Goal: Information Seeking & Learning: Learn about a topic

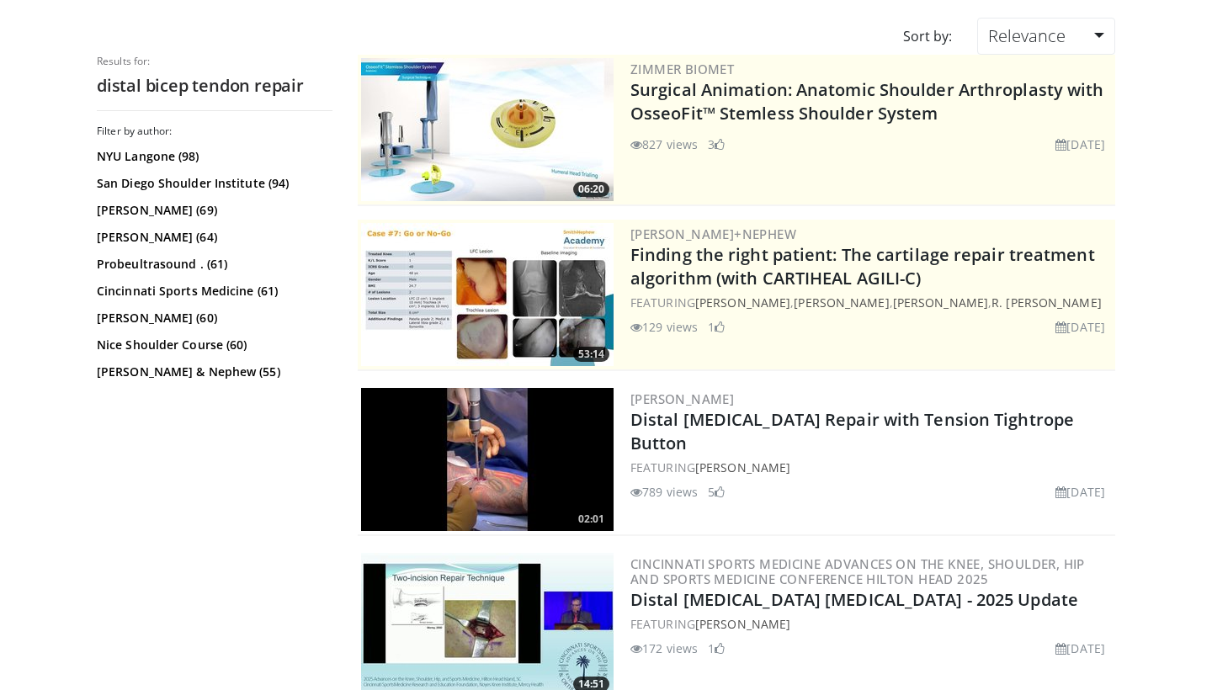
scroll to position [135, 0]
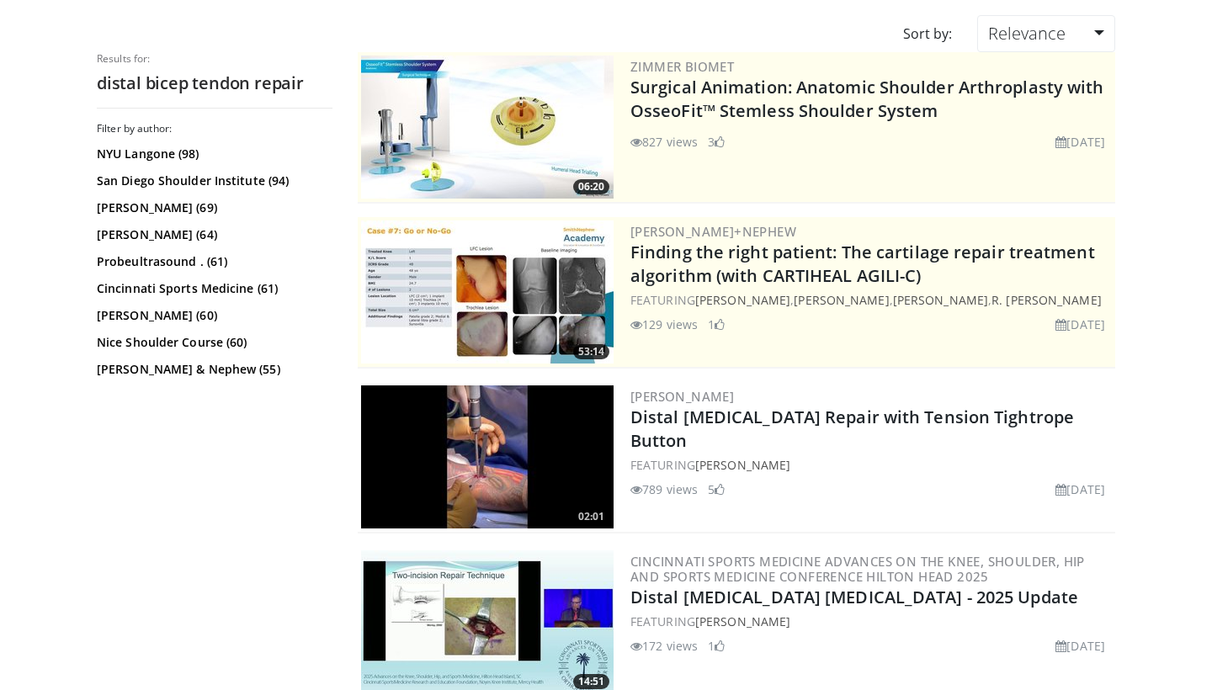
click at [484, 454] on img at bounding box center [487, 456] width 252 height 143
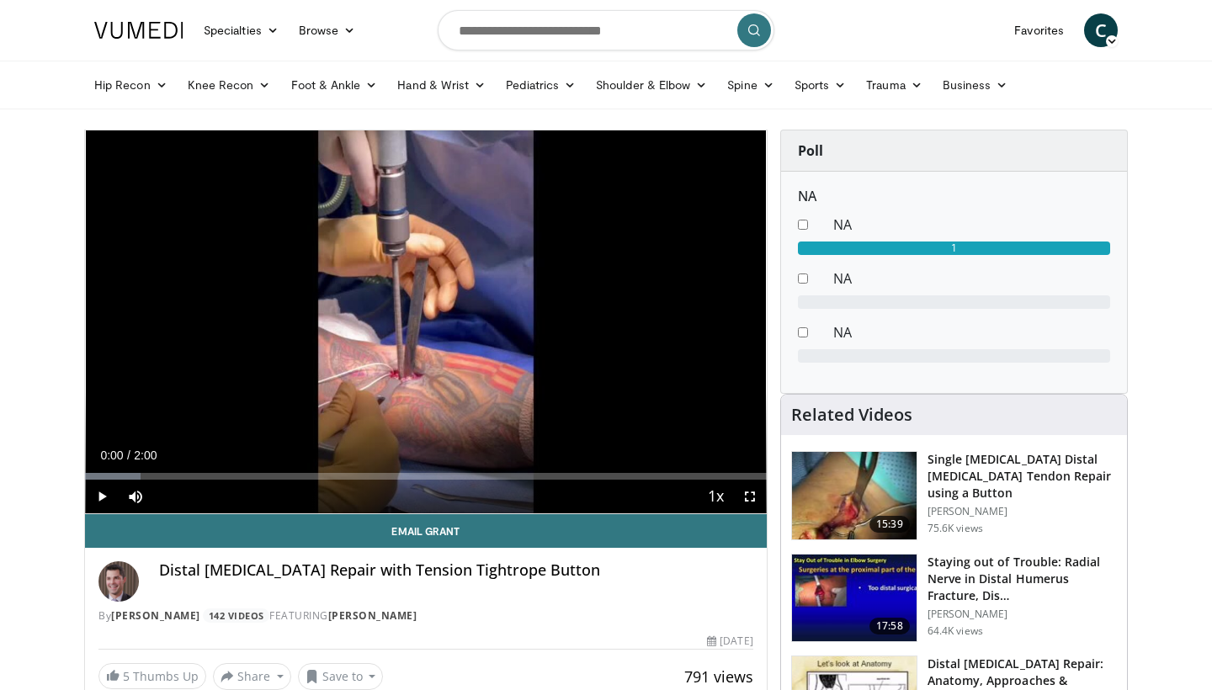
click at [103, 498] on span "Video Player" at bounding box center [102, 497] width 34 height 34
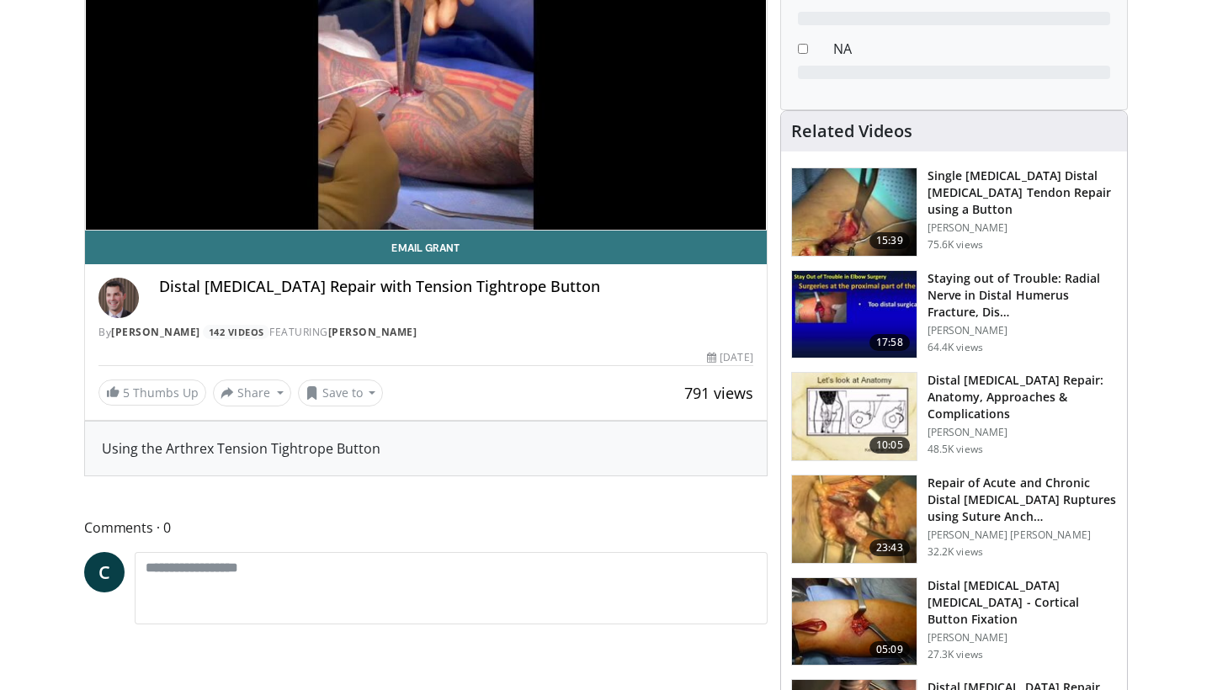
scroll to position [285, 0]
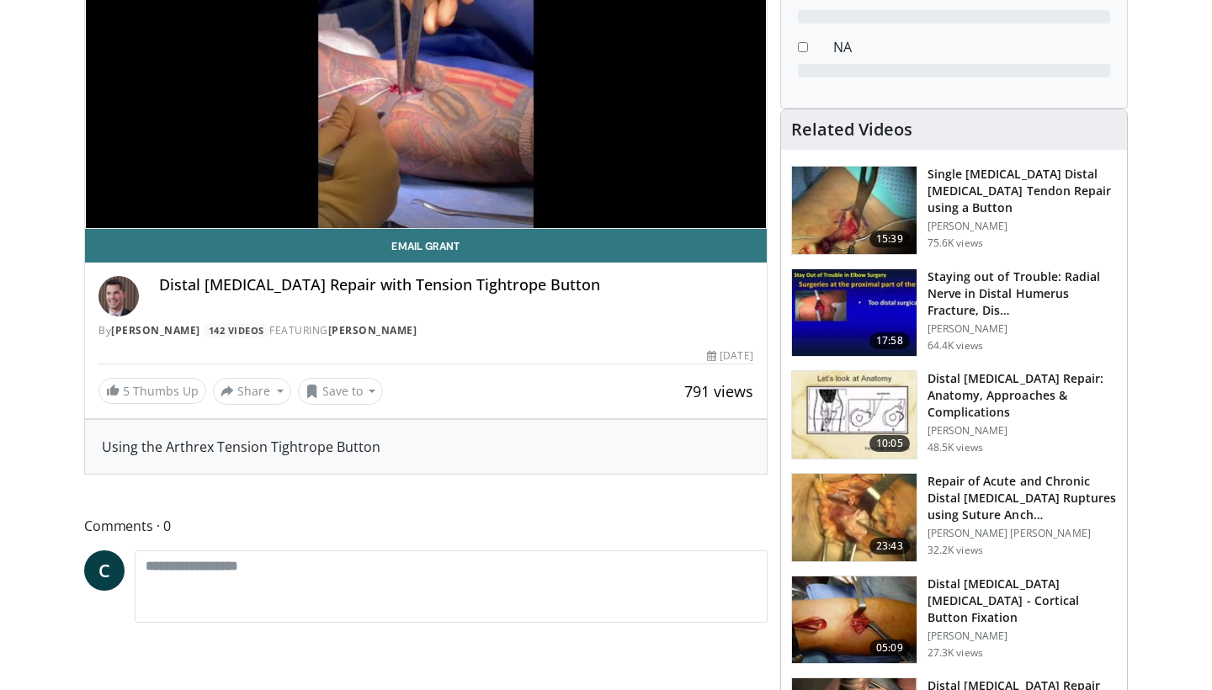
click at [853, 402] on img at bounding box center [854, 415] width 125 height 88
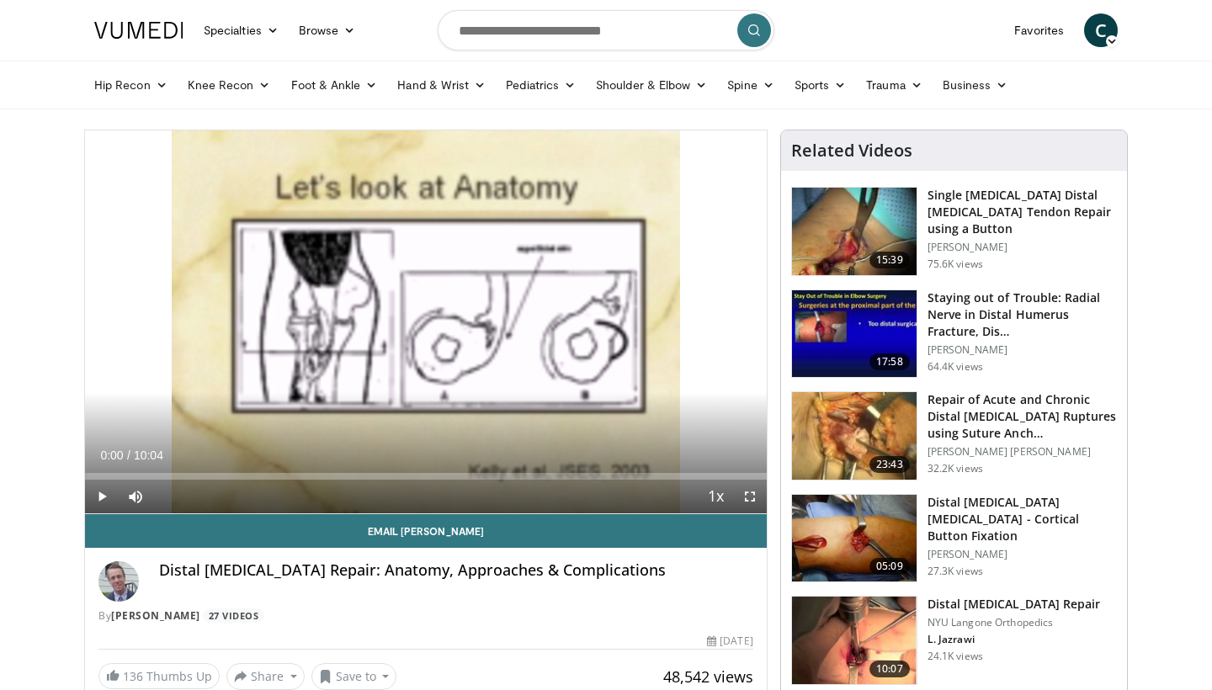
click at [102, 493] on span "Video Player" at bounding box center [102, 497] width 34 height 34
click at [171, 479] on div "Progress Bar" at bounding box center [172, 476] width 2 height 7
click at [100, 497] on span "Video Player" at bounding box center [102, 497] width 34 height 34
click at [749, 502] on span "Video Player" at bounding box center [750, 497] width 34 height 34
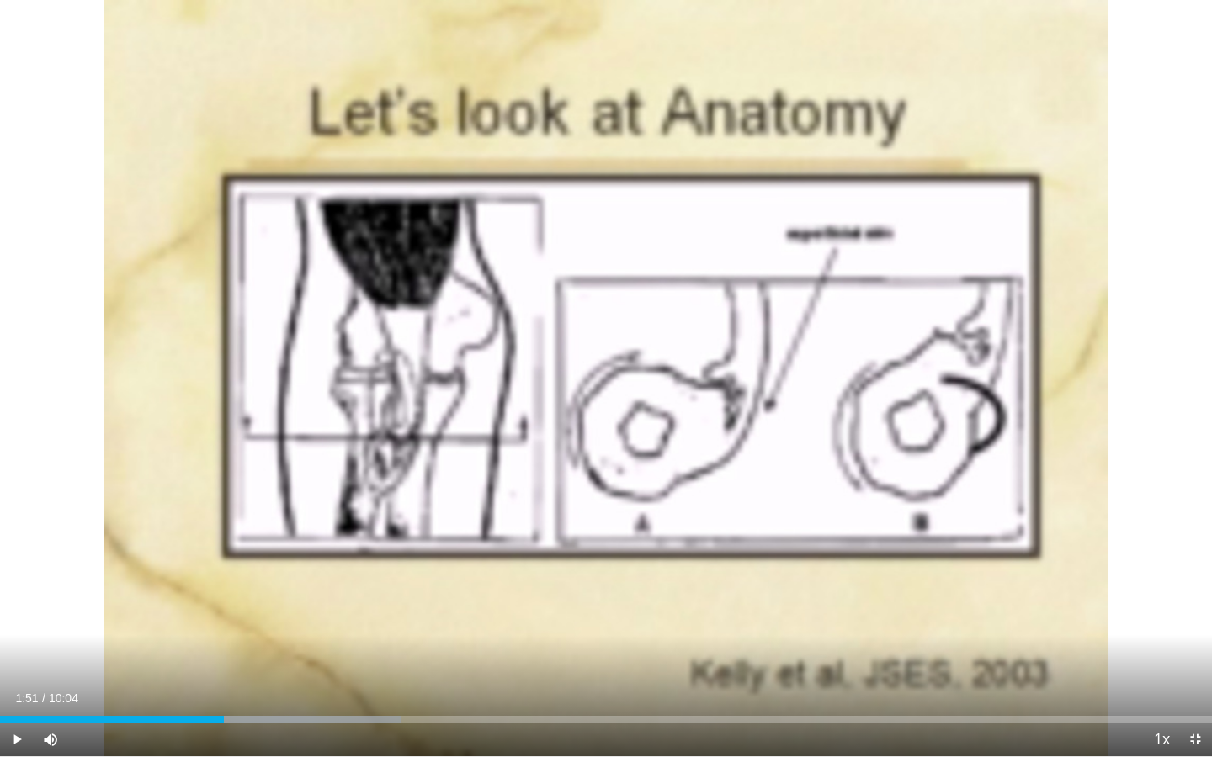
click at [18, 689] on span "Video Player" at bounding box center [17, 740] width 34 height 34
click at [318, 689] on div "Progress Bar" at bounding box center [319, 719] width 2 height 7
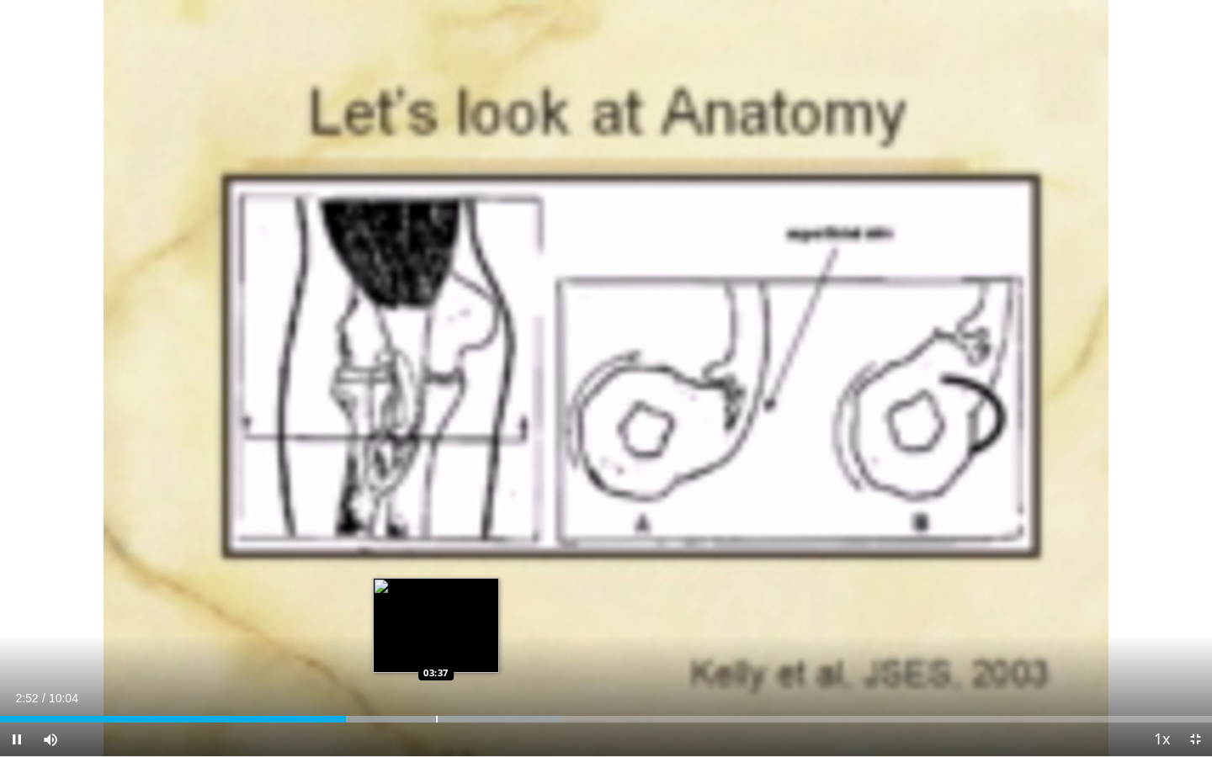
click at [436, 689] on div "Progress Bar" at bounding box center [437, 719] width 2 height 7
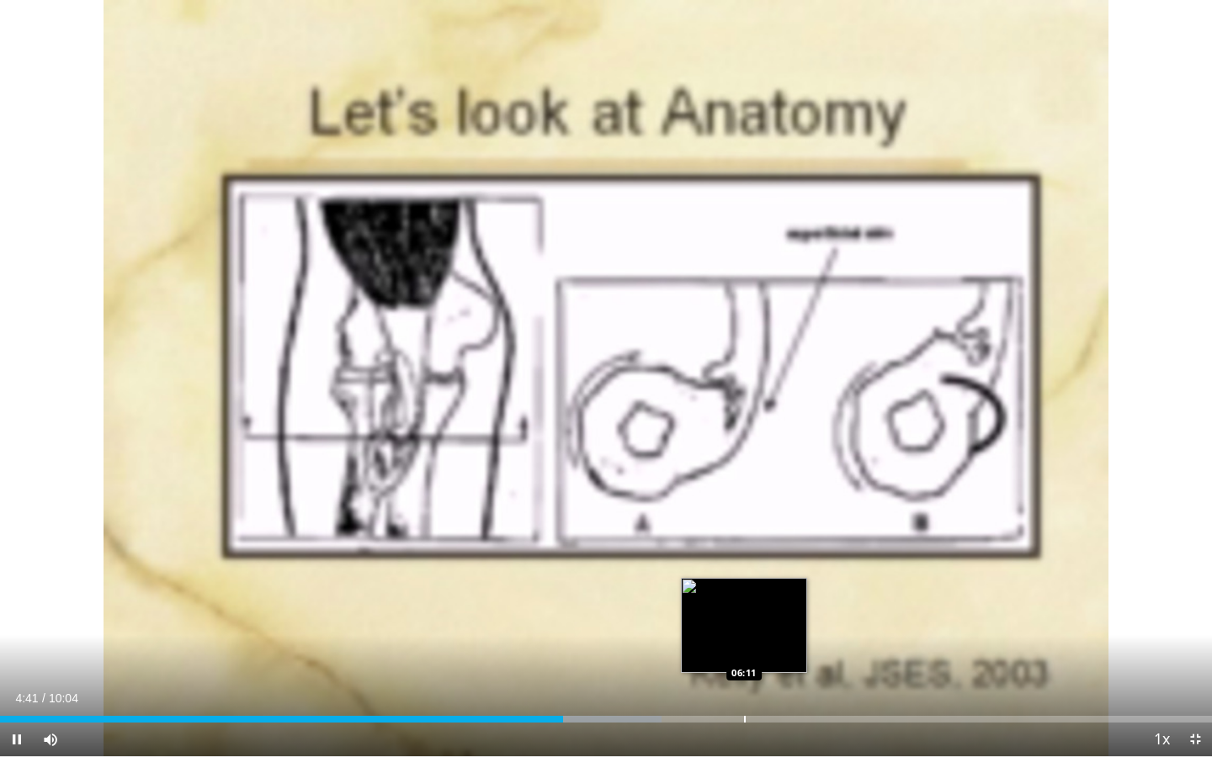
click at [744, 689] on div "Progress Bar" at bounding box center [745, 719] width 2 height 7
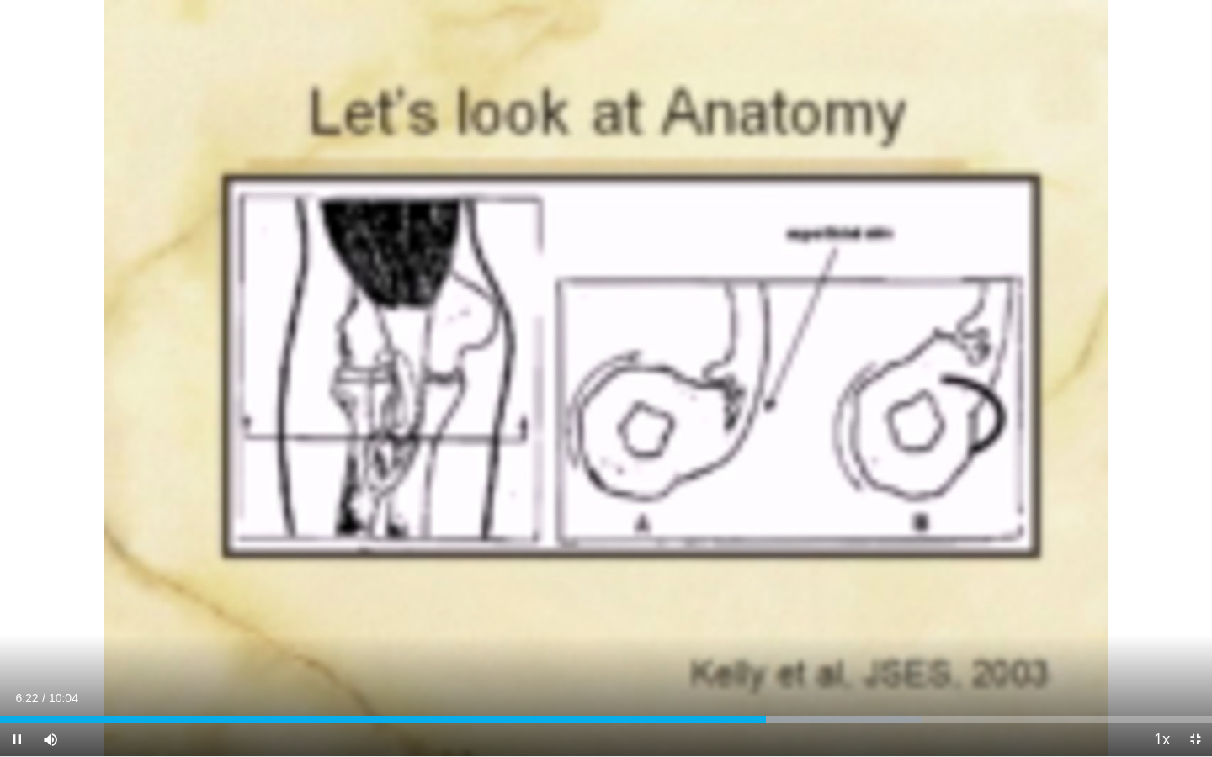
click at [1201, 689] on span "Video Player" at bounding box center [1195, 740] width 34 height 34
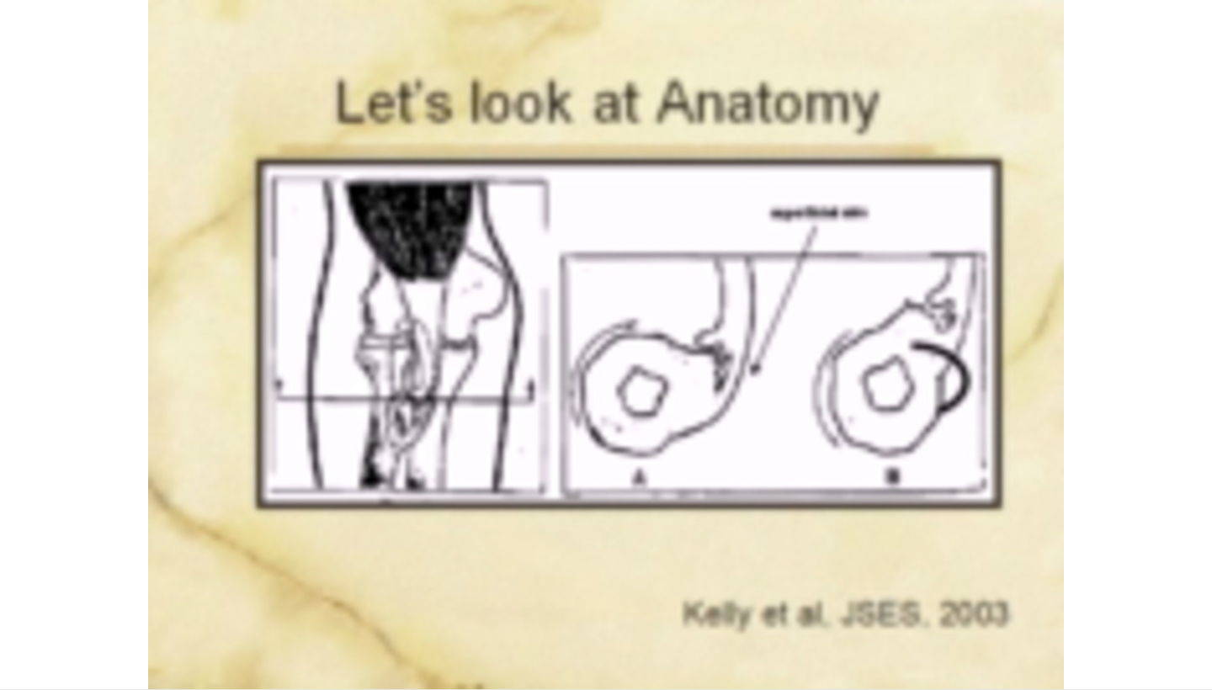
scroll to position [242, 0]
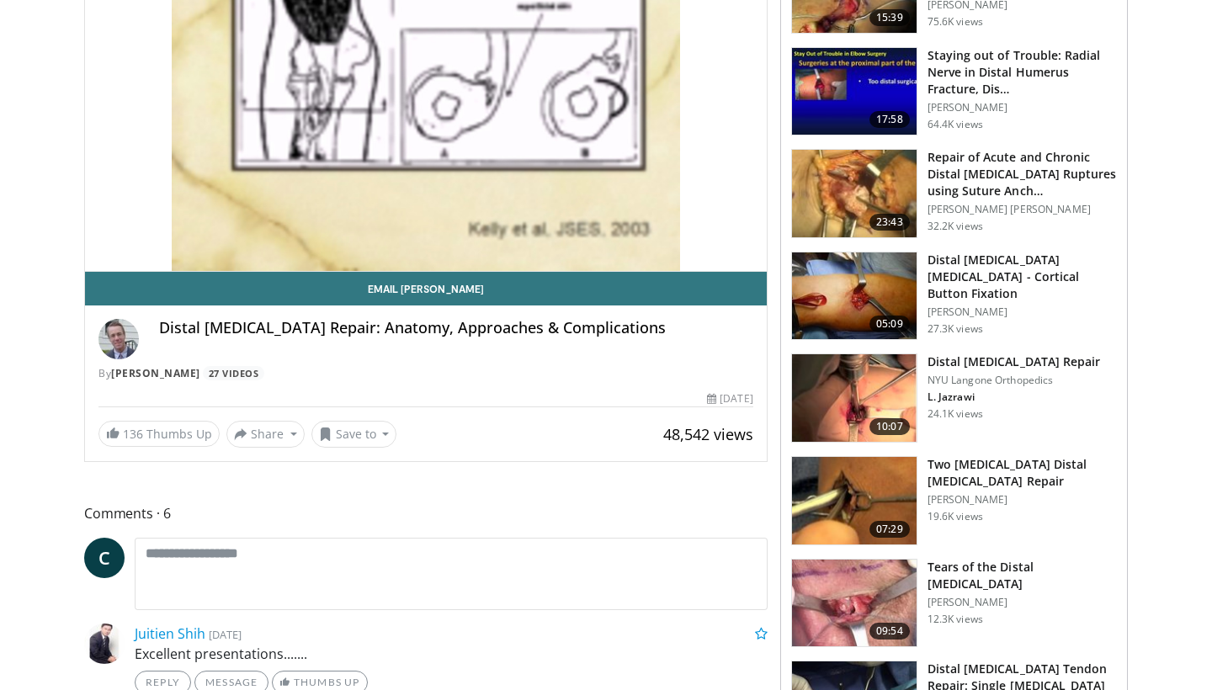
click at [843, 486] on img at bounding box center [854, 501] width 125 height 88
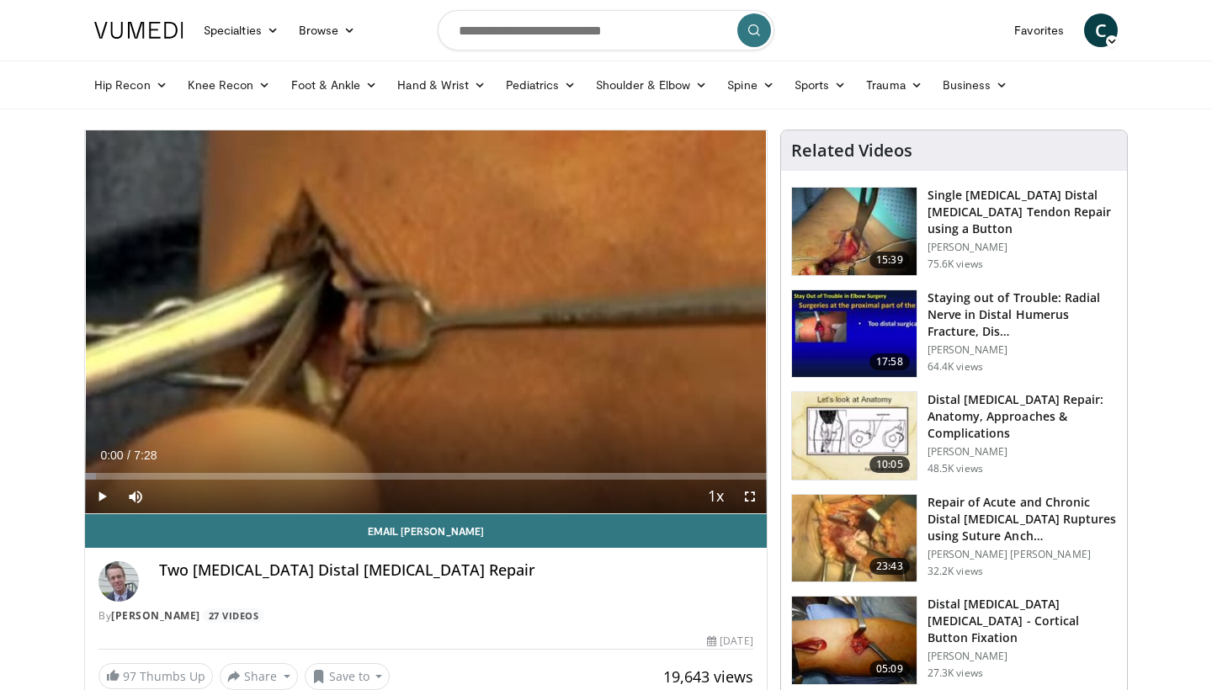
click at [101, 495] on span "Video Player" at bounding box center [102, 497] width 34 height 34
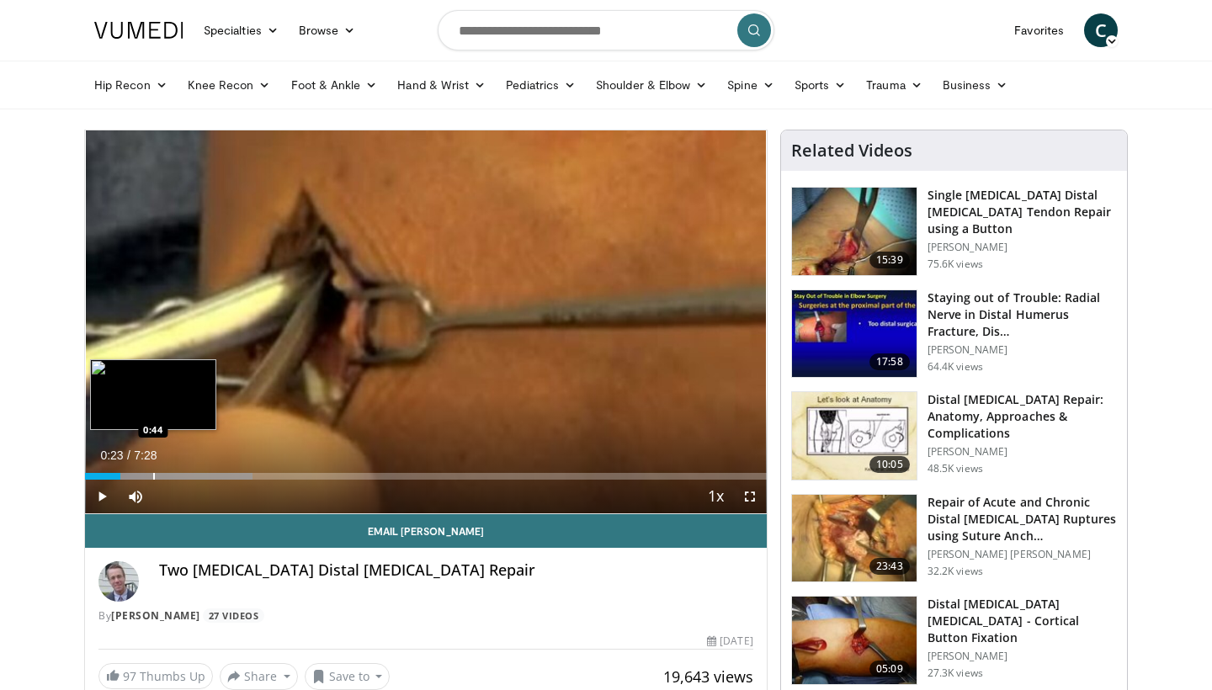
click at [153, 477] on div "Progress Bar" at bounding box center [154, 476] width 2 height 7
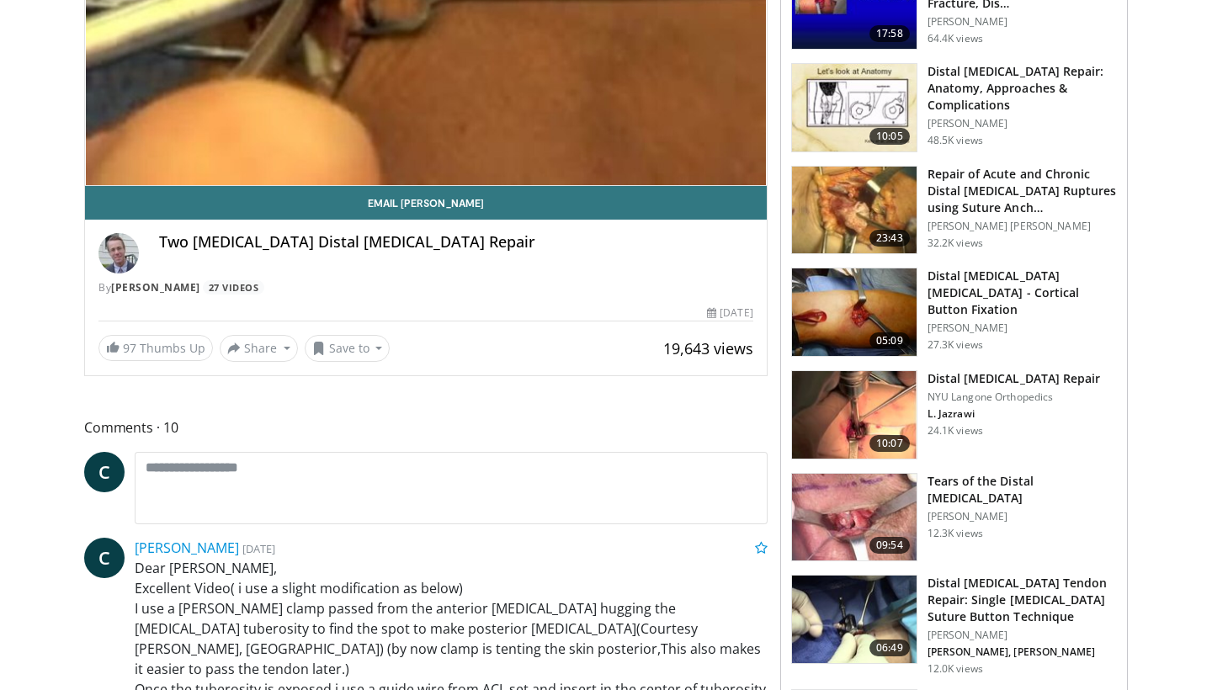
scroll to position [331, 0]
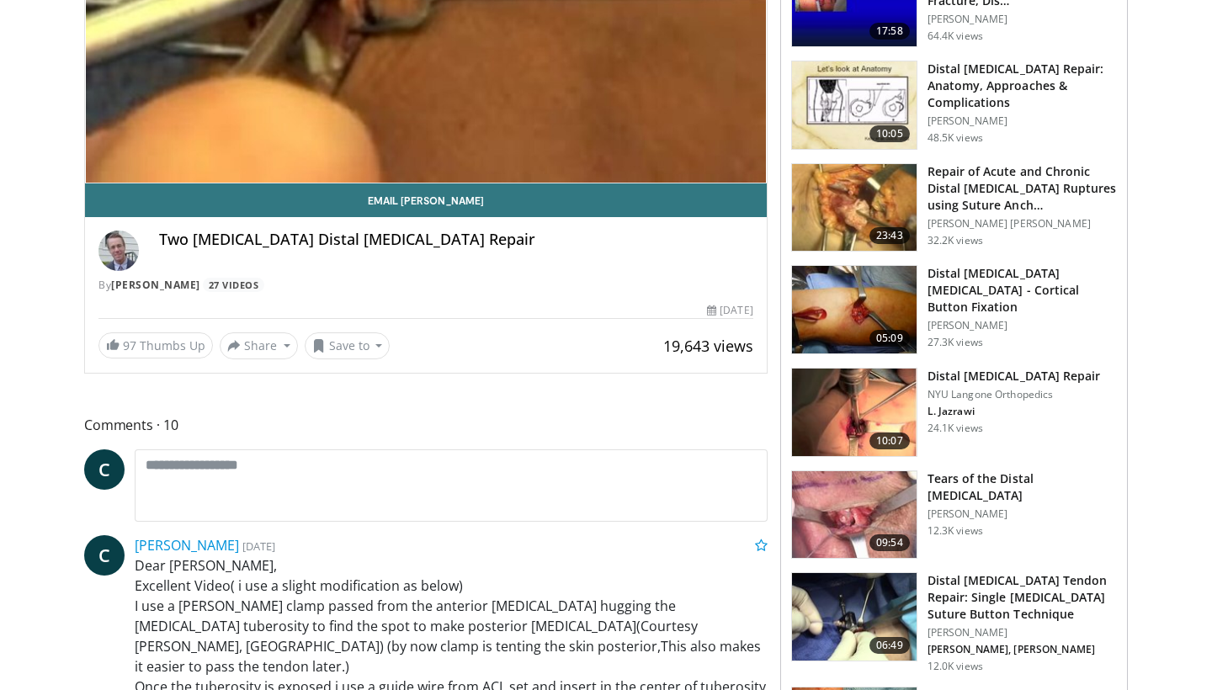
click at [876, 510] on img at bounding box center [854, 515] width 125 height 88
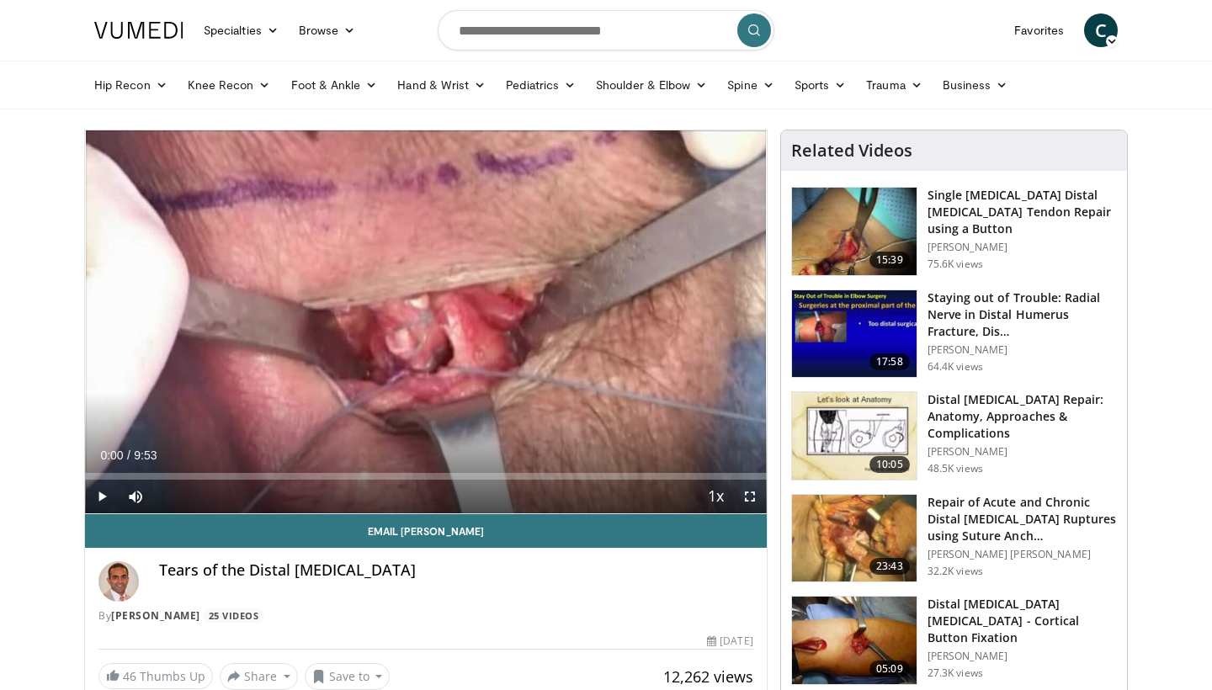
click at [99, 497] on span "Video Player" at bounding box center [102, 497] width 34 height 34
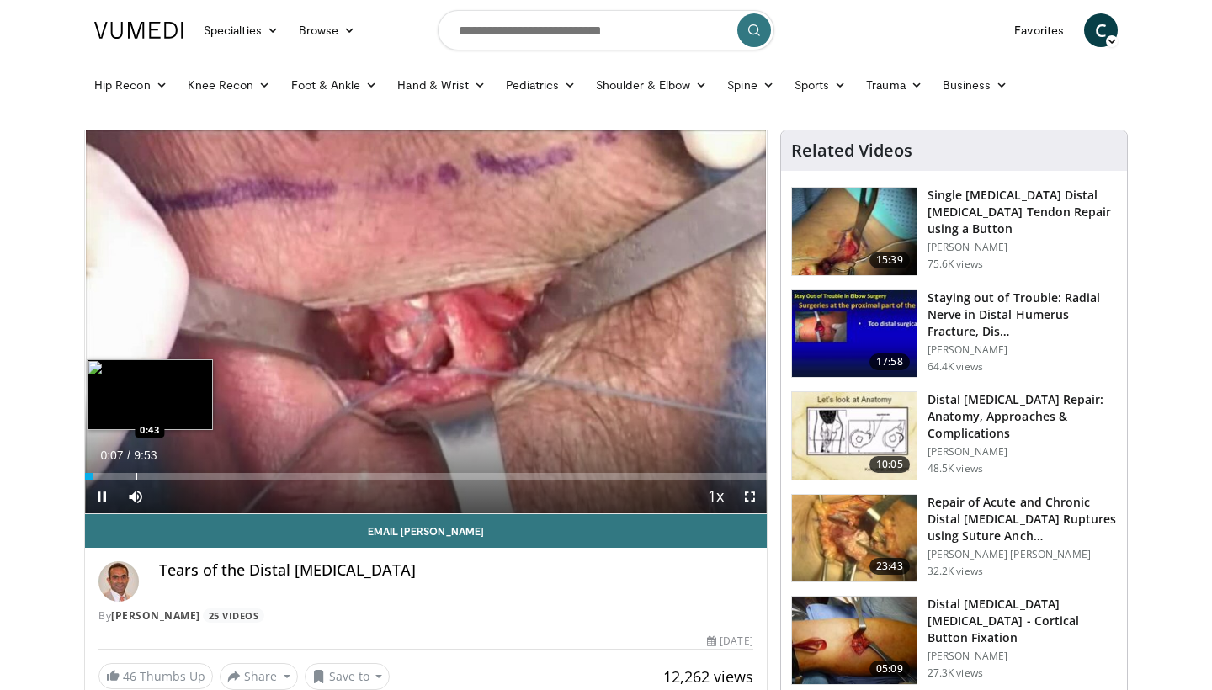
click at [135, 478] on div "Progress Bar" at bounding box center [136, 476] width 2 height 7
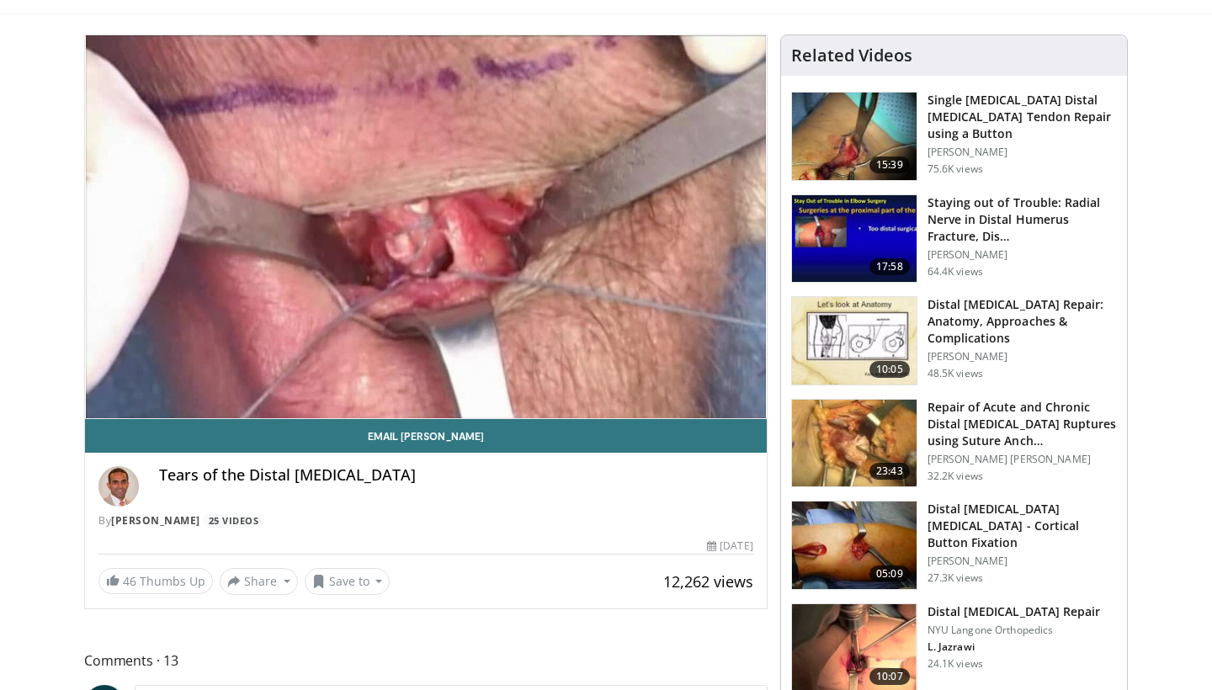
scroll to position [101, 0]
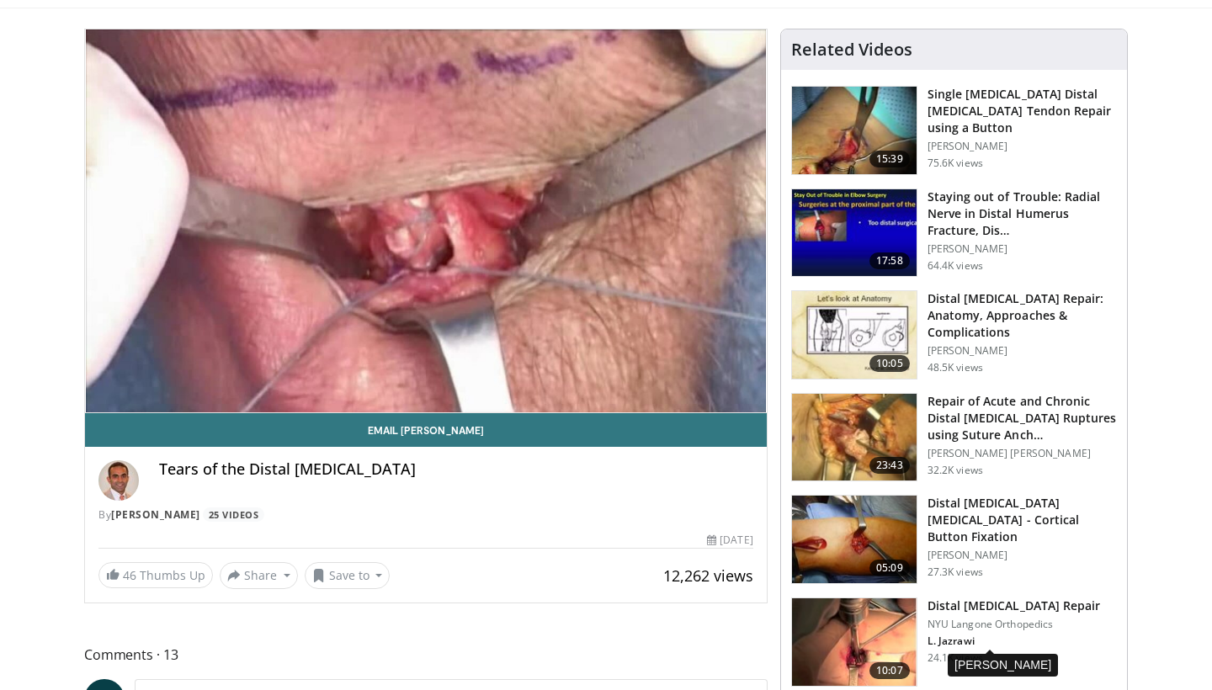
click at [970, 641] on p "L. Jazrawi" at bounding box center [1013, 641] width 173 height 13
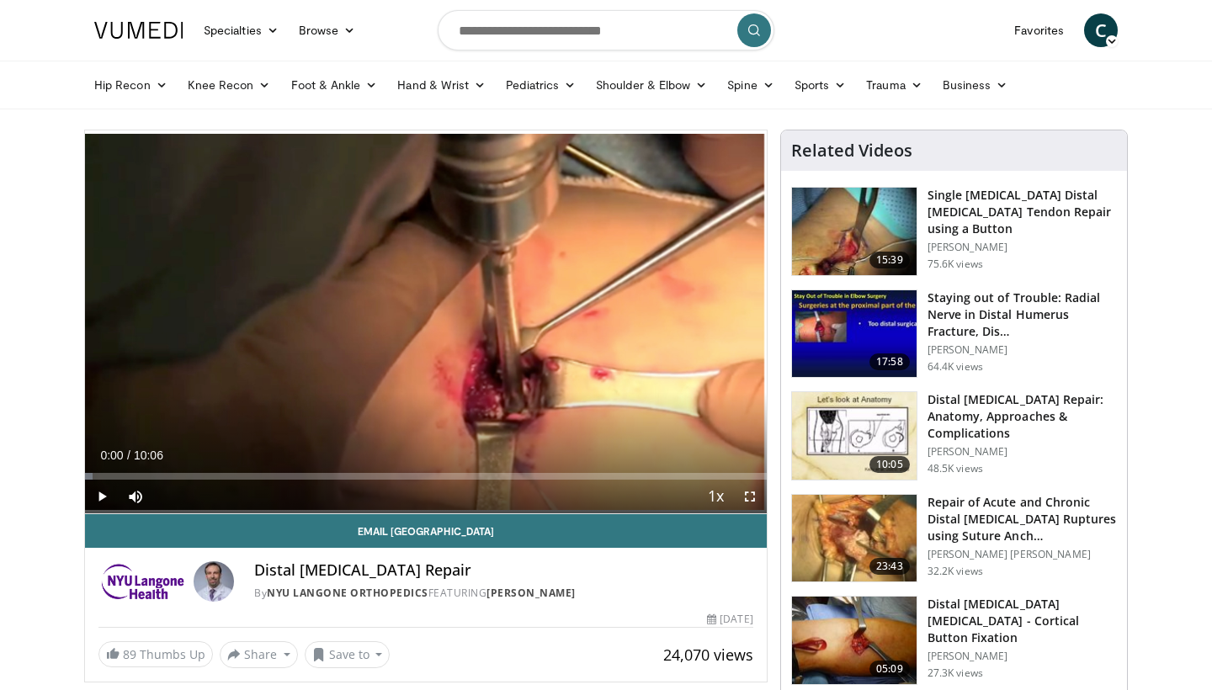
click at [101, 498] on span "Video Player" at bounding box center [102, 497] width 34 height 34
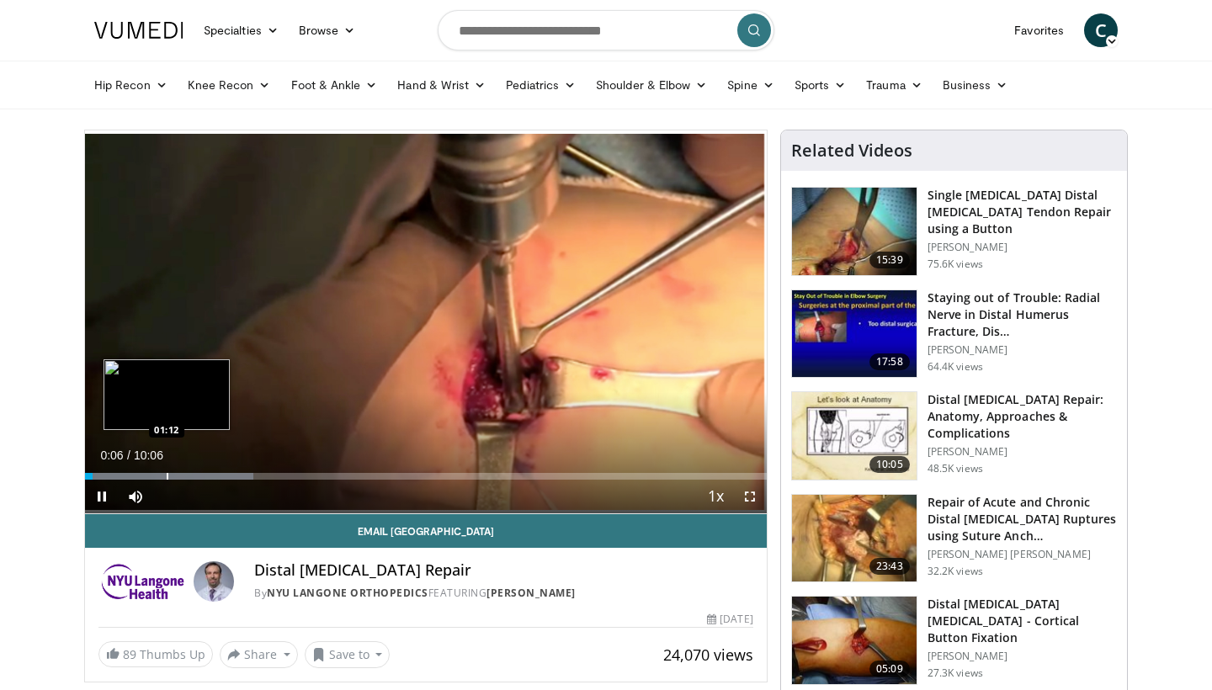
click at [167, 474] on div "Progress Bar" at bounding box center [168, 476] width 2 height 7
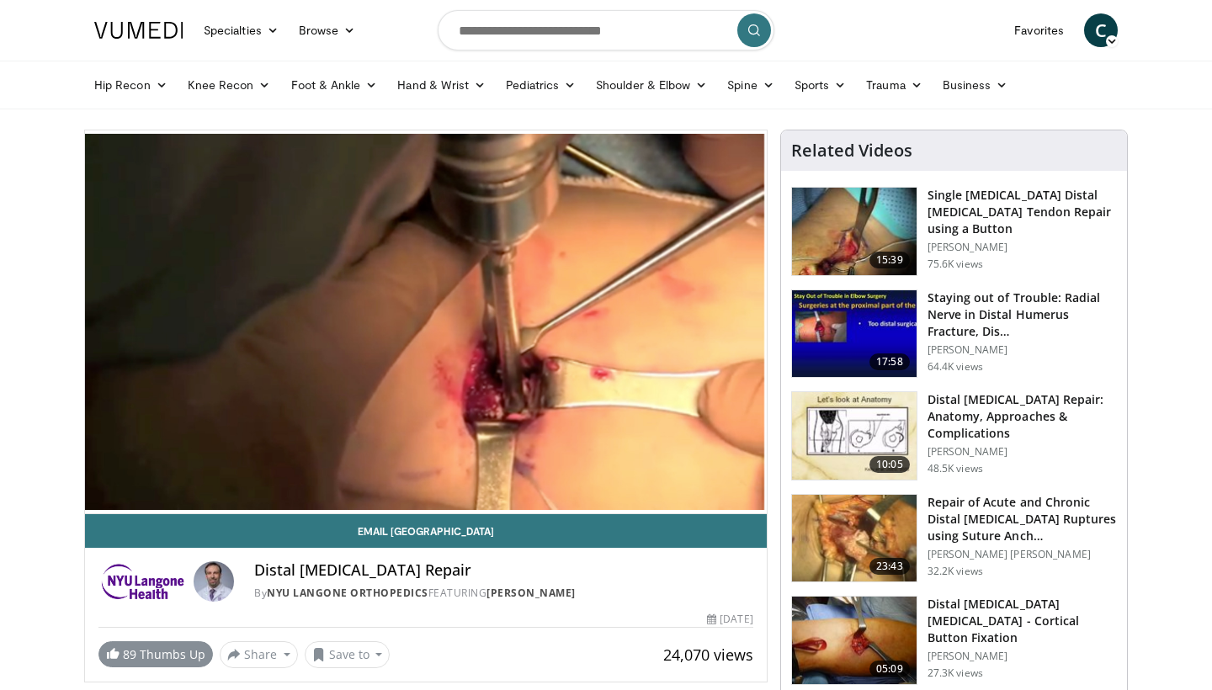
click at [112, 656] on span at bounding box center [112, 652] width 13 height 13
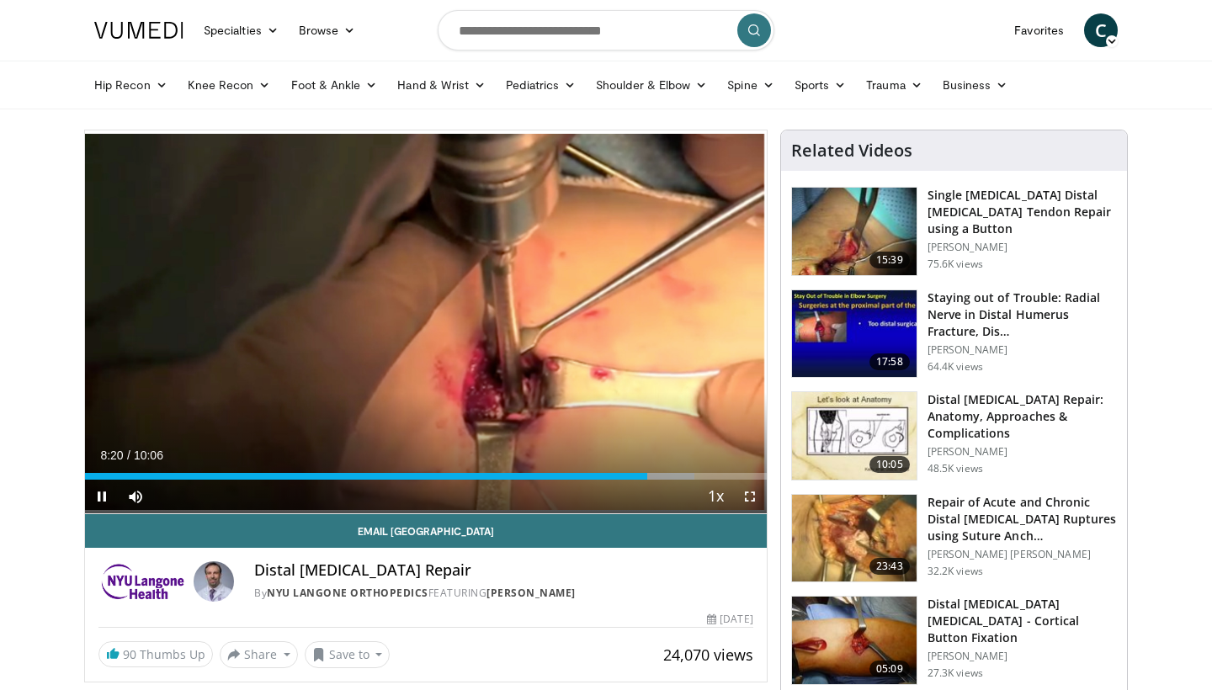
click at [102, 494] on span "Video Player" at bounding box center [102, 497] width 34 height 34
